Goal: Information Seeking & Learning: Find specific page/section

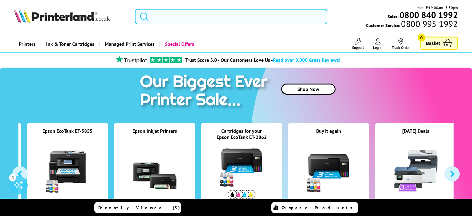
click at [168, 15] on input "search" at bounding box center [231, 16] width 192 height 15
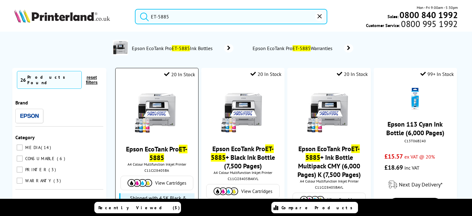
type input "ET-5885"
click at [143, 93] on img at bounding box center [157, 111] width 46 height 46
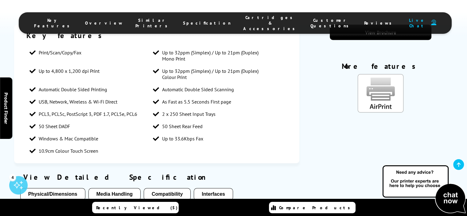
scroll to position [461, 0]
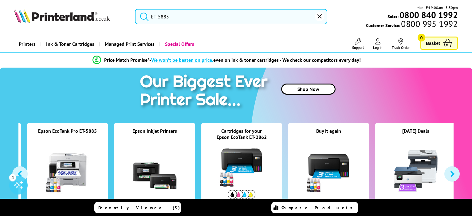
click at [163, 18] on input "ET-5885" at bounding box center [231, 16] width 192 height 15
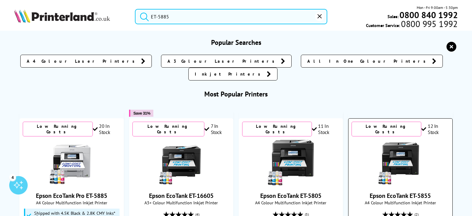
click at [393, 153] on img at bounding box center [400, 162] width 46 height 46
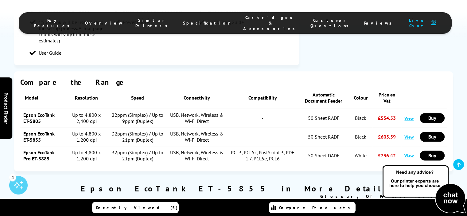
scroll to position [737, 0]
